Goal: Task Accomplishment & Management: Use online tool/utility

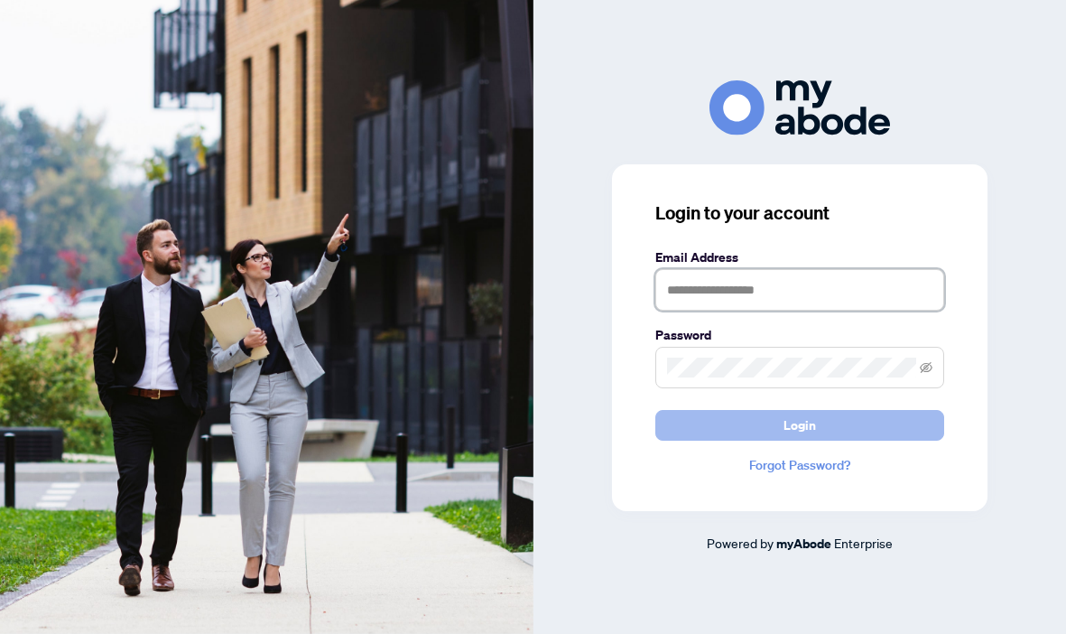
type input "**********"
click at [808, 434] on span "Login" at bounding box center [799, 425] width 32 height 29
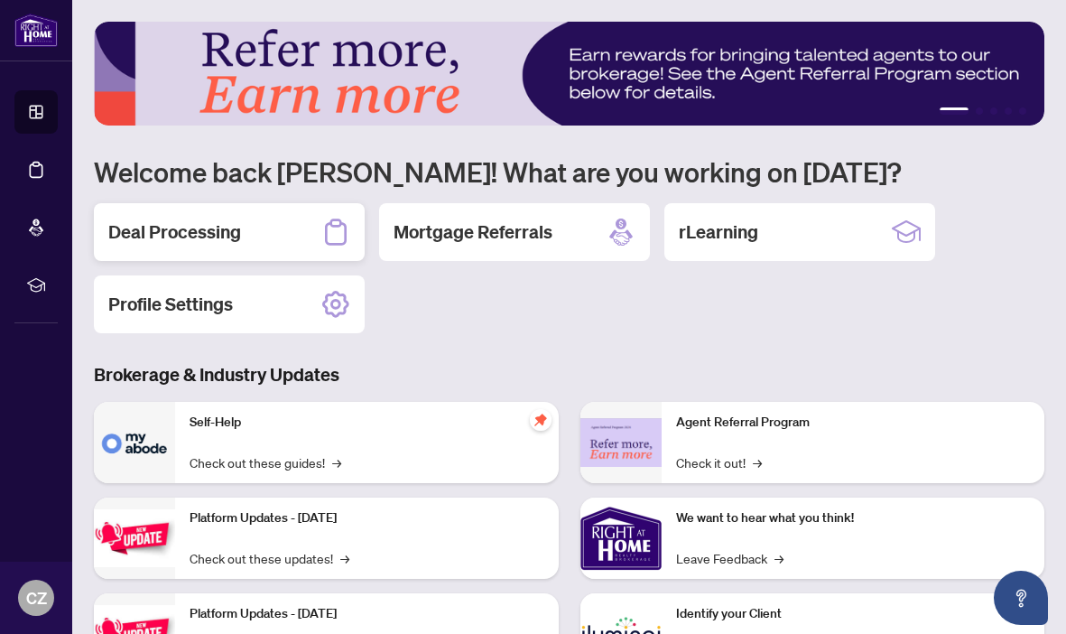
click at [193, 227] on h2 "Deal Processing" at bounding box center [174, 231] width 133 height 25
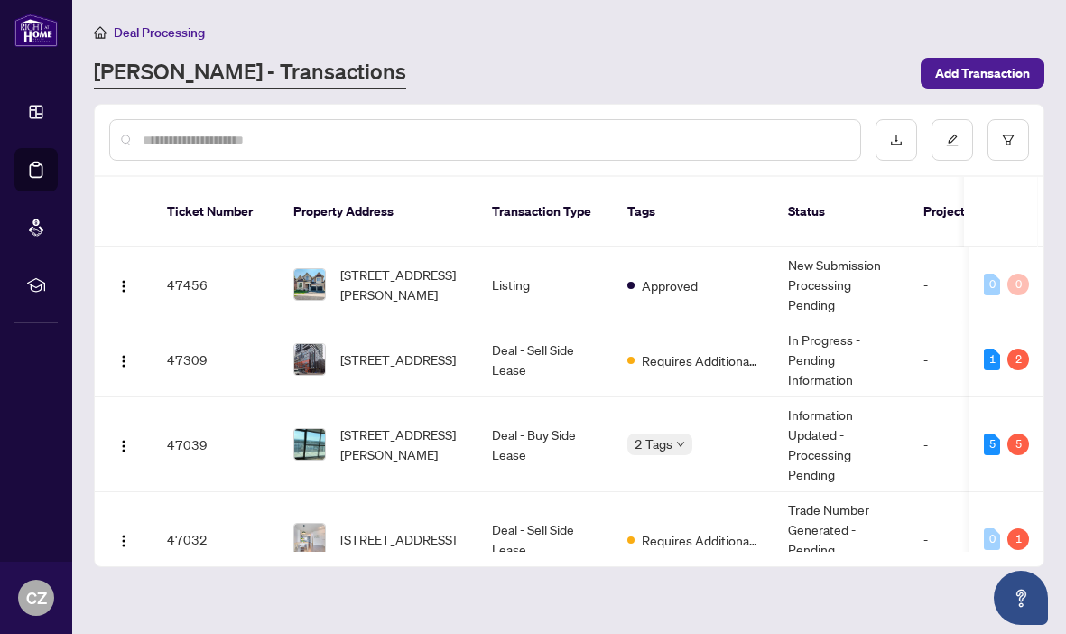
click at [301, 134] on input "text" at bounding box center [494, 140] width 703 height 20
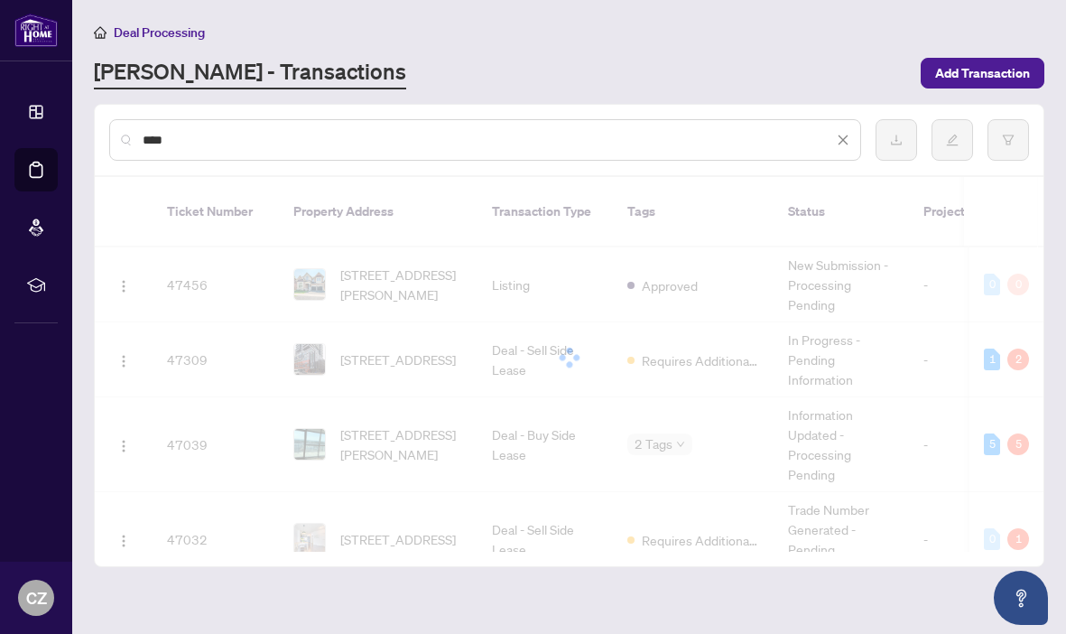
type input "****"
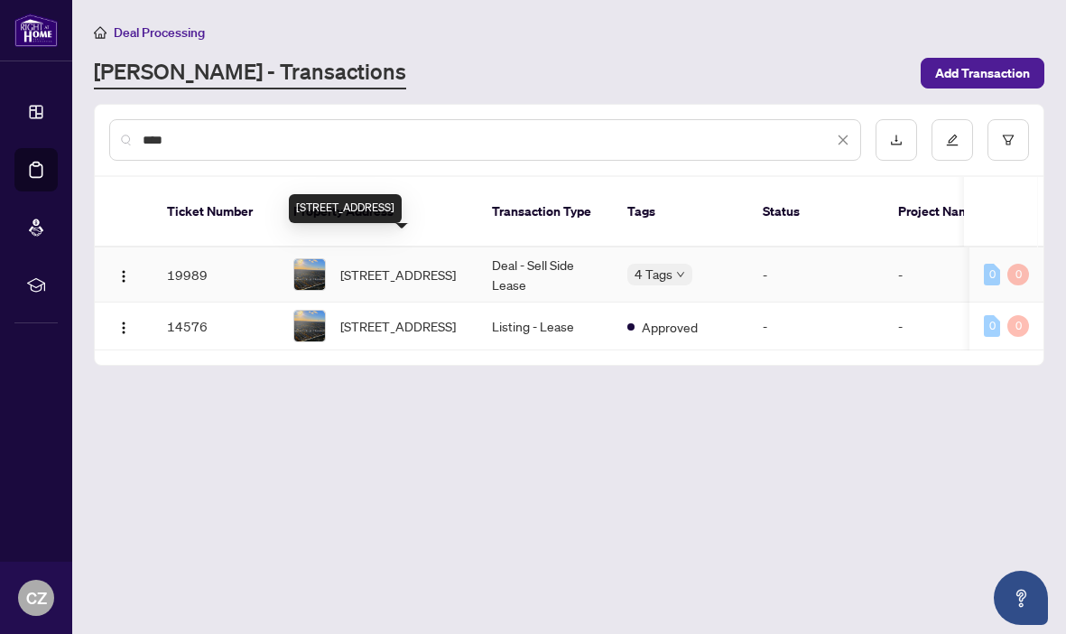
click at [383, 264] on span "[STREET_ADDRESS]" at bounding box center [398, 274] width 116 height 20
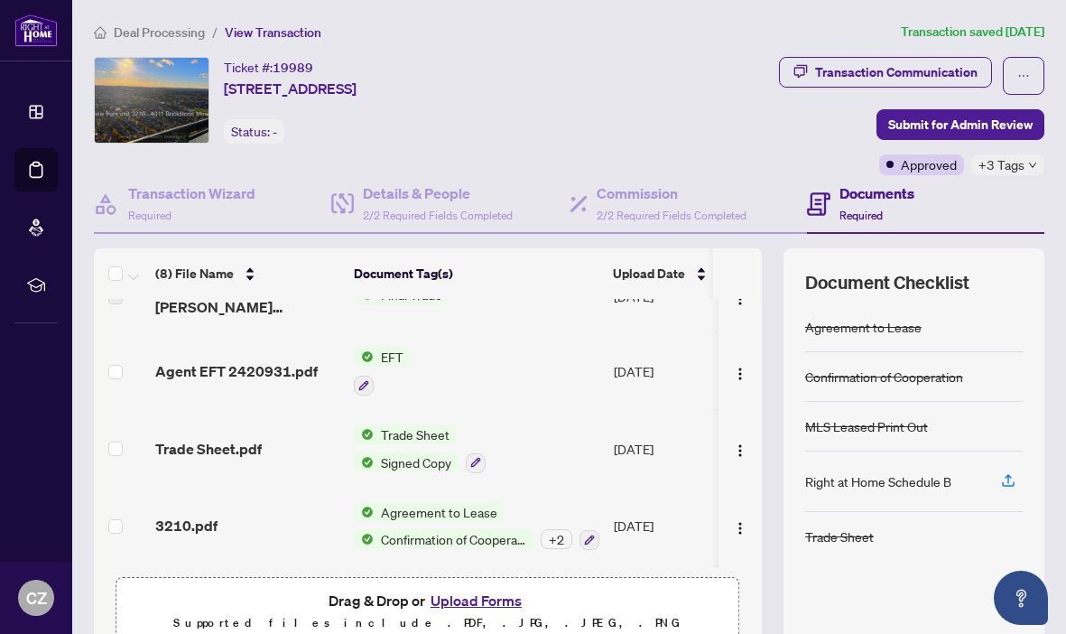
scroll to position [40, 0]
click at [822, 216] on icon at bounding box center [818, 203] width 23 height 23
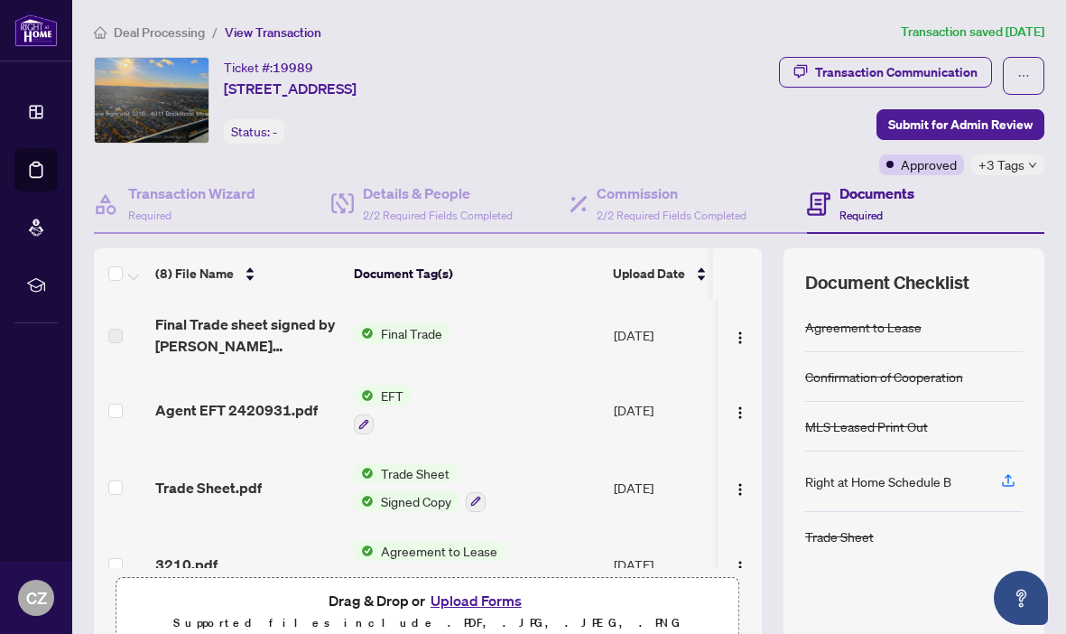
scroll to position [326, 0]
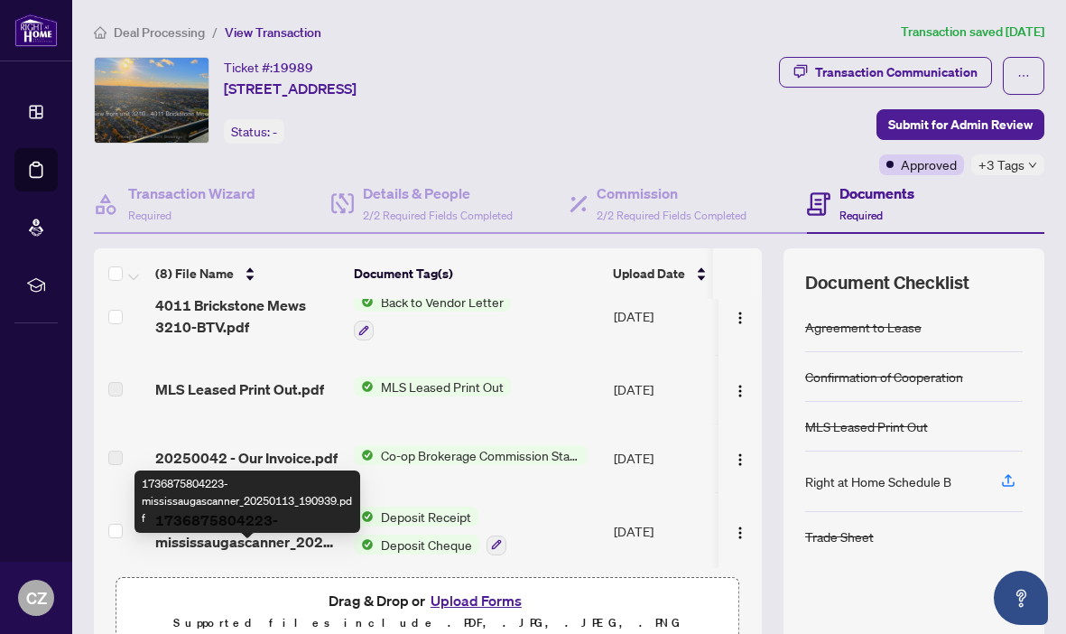
click at [236, 552] on span "1736875804223-mississaugascanner_20250113_190939.pdf" at bounding box center [247, 530] width 184 height 43
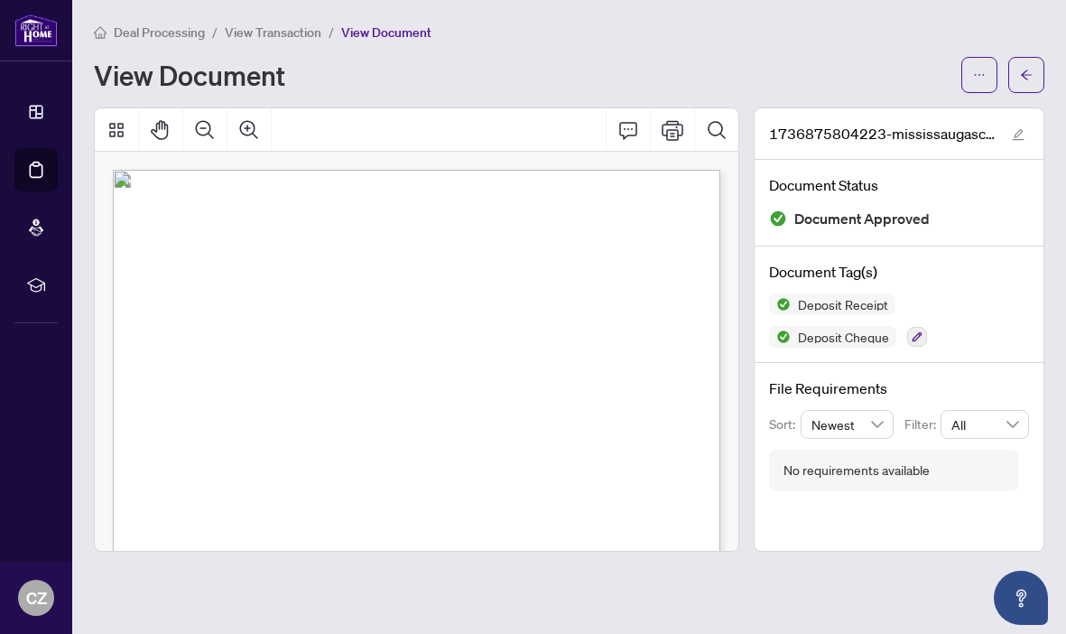
click at [276, 34] on span "View Transaction" at bounding box center [273, 32] width 97 height 16
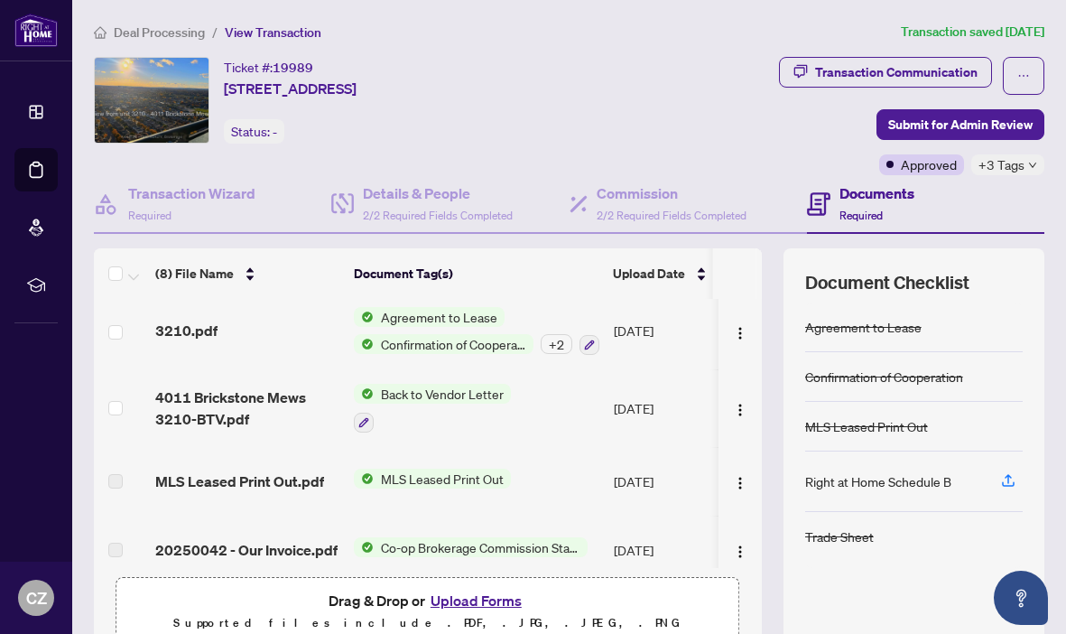
scroll to position [236, 0]
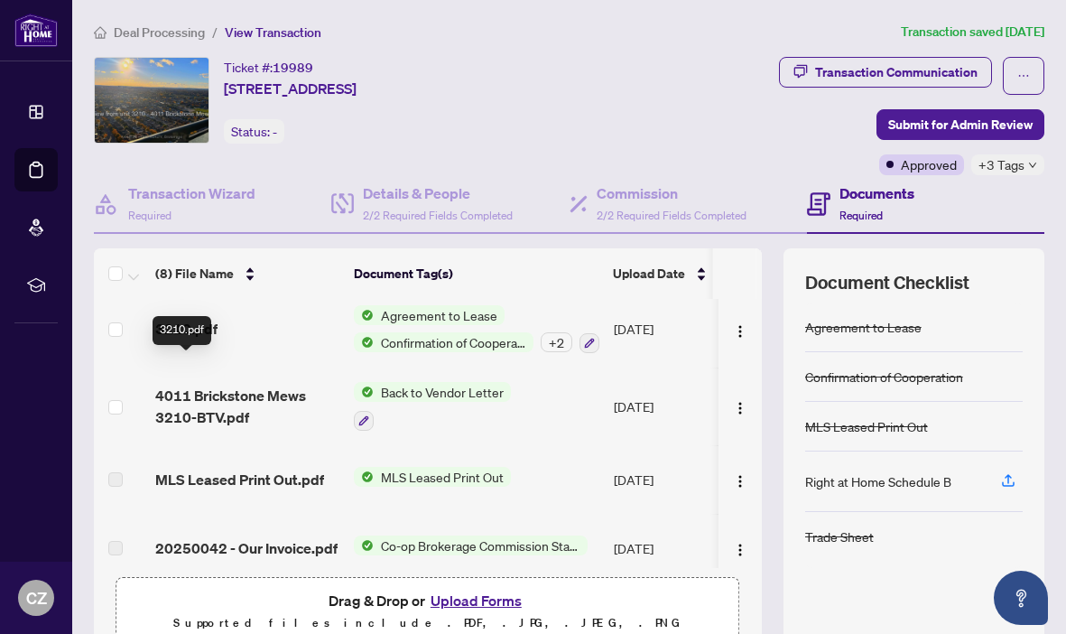
click at [177, 339] on span "3210.pdf" at bounding box center [186, 329] width 62 height 22
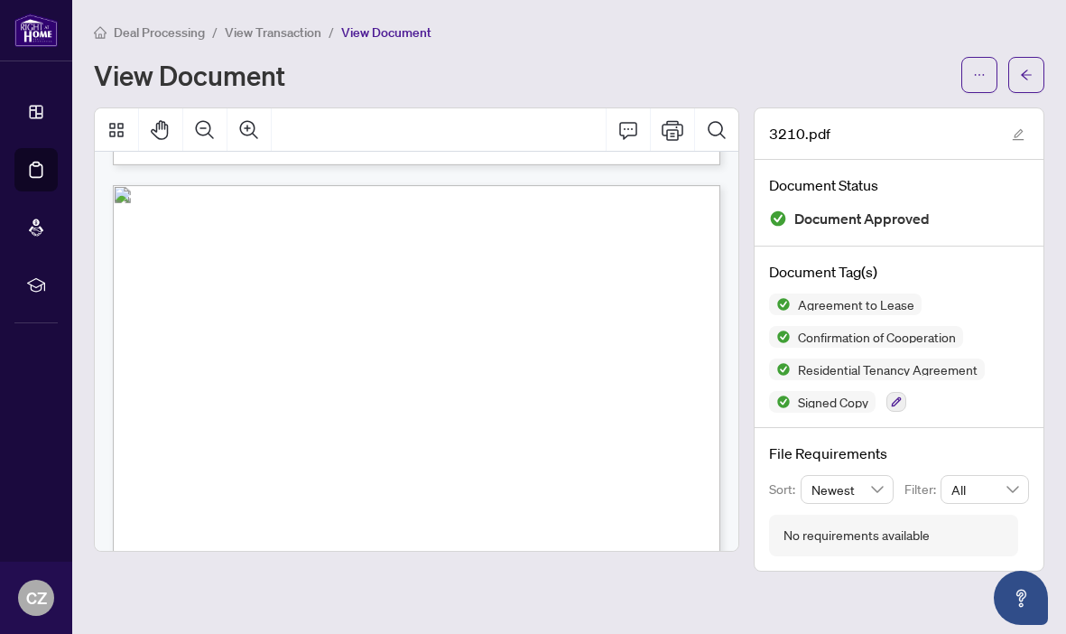
scroll to position [11332, 0]
